Goal: Information Seeking & Learning: Learn about a topic

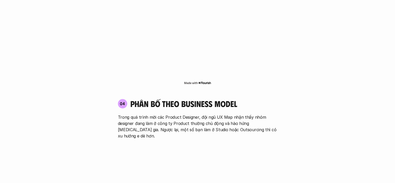
scroll to position [831, 0]
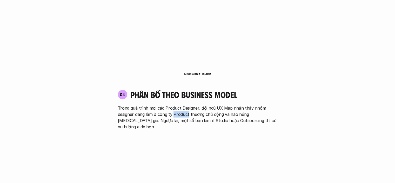
drag, startPoint x: 173, startPoint y: 95, endPoint x: 188, endPoint y: 95, distance: 14.3
click at [188, 105] on p "Trong quá trình mời các Product Designer, đội ngũ UX Map nhận thấy nhóm designe…" at bounding box center [197, 117] width 159 height 25
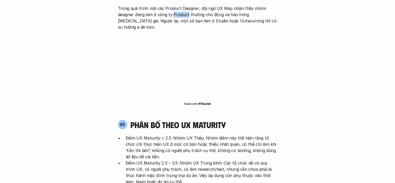
scroll to position [935, 0]
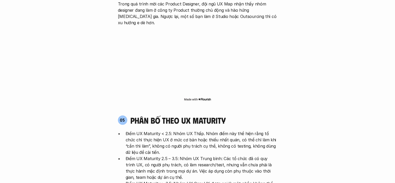
click at [204, 155] on p "Điểm UX Maturity 2.5 – 3.5: Nhóm UX Trung bình: Các tổ chức đã có quy trình UX,…" at bounding box center [202, 167] width 152 height 25
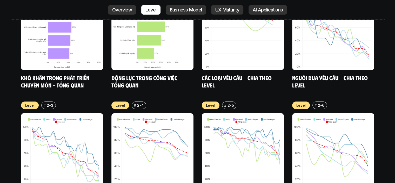
scroll to position [1740, 0]
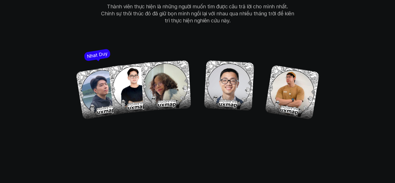
scroll to position [2928, 0]
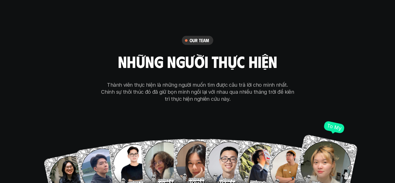
click at [328, 139] on img at bounding box center [325, 166] width 65 height 65
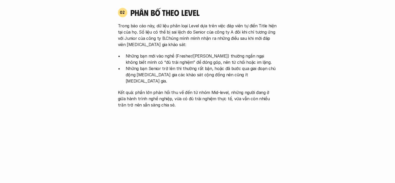
scroll to position [0, 0]
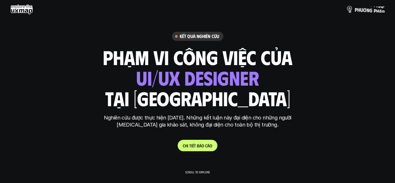
click at [366, 9] on p "p h ư ơ n g p h á p" at bounding box center [370, 9] width 30 height 6
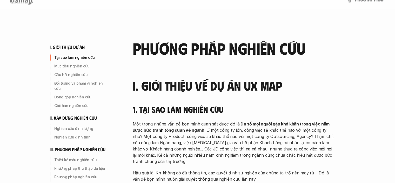
scroll to position [78, 0]
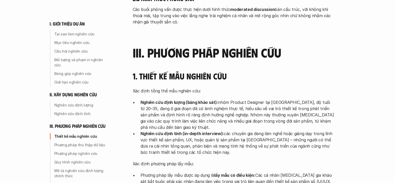
scroll to position [1168, 0]
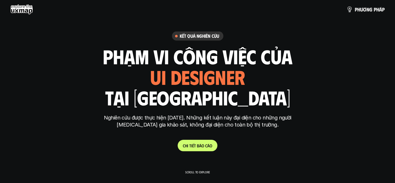
scroll to position [104, 0]
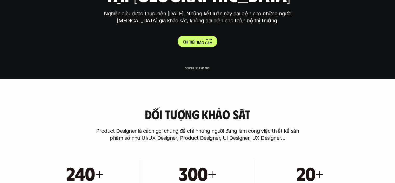
click at [202, 43] on p "C h i t i ế t b á o c á o" at bounding box center [197, 41] width 29 height 5
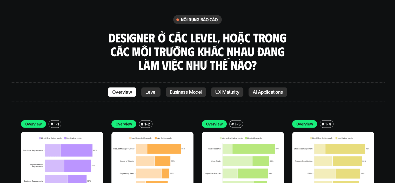
scroll to position [1414, 0]
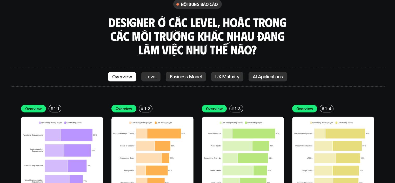
click at [56, 116] on img at bounding box center [62, 157] width 82 height 82
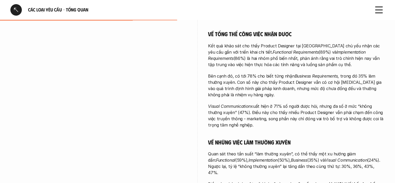
scroll to position [208, 0]
